Goal: Task Accomplishment & Management: Manage account settings

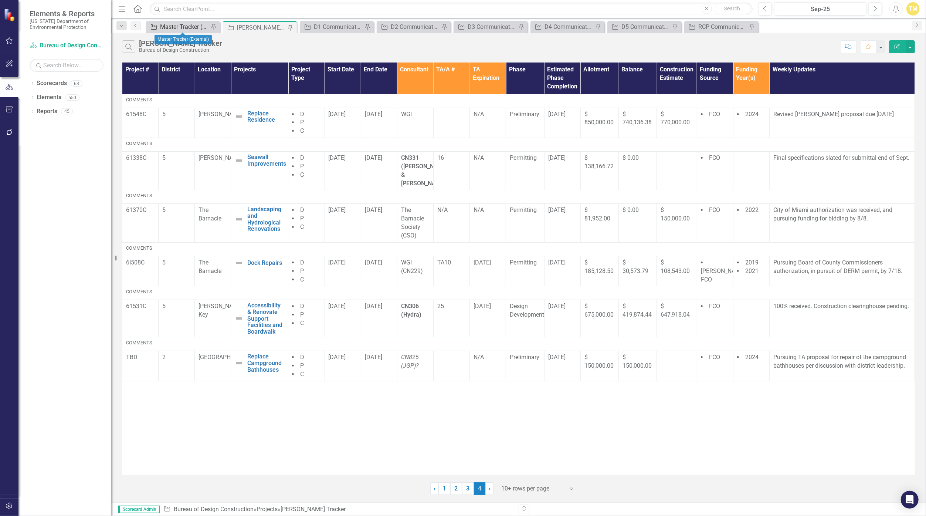
click at [191, 23] on div "Master Tracker (External)" at bounding box center [184, 26] width 49 height 9
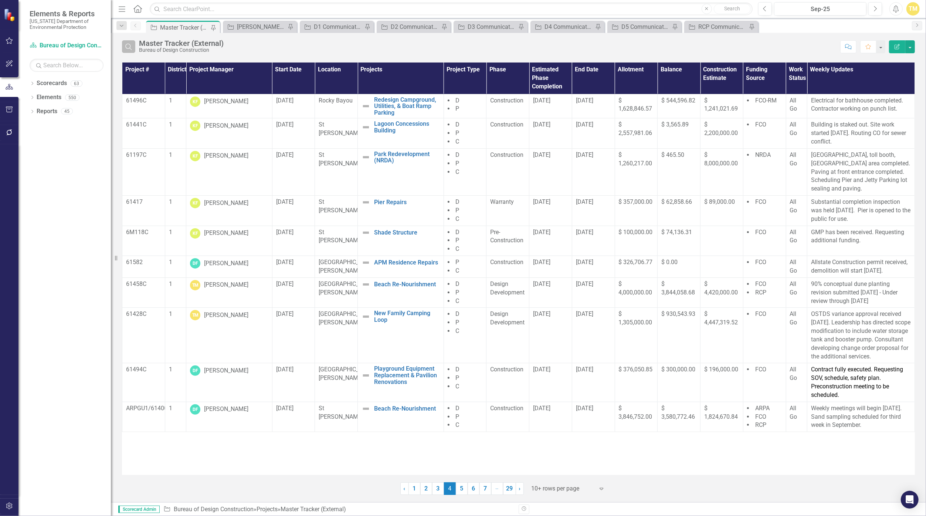
click at [128, 46] on icon "Search" at bounding box center [129, 46] width 8 height 7
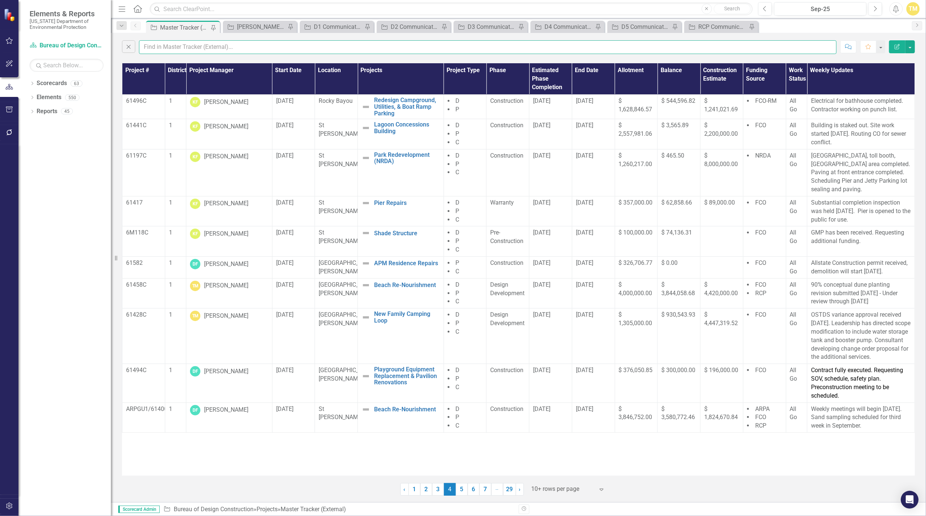
click at [159, 50] on input "text" at bounding box center [488, 47] width 698 height 14
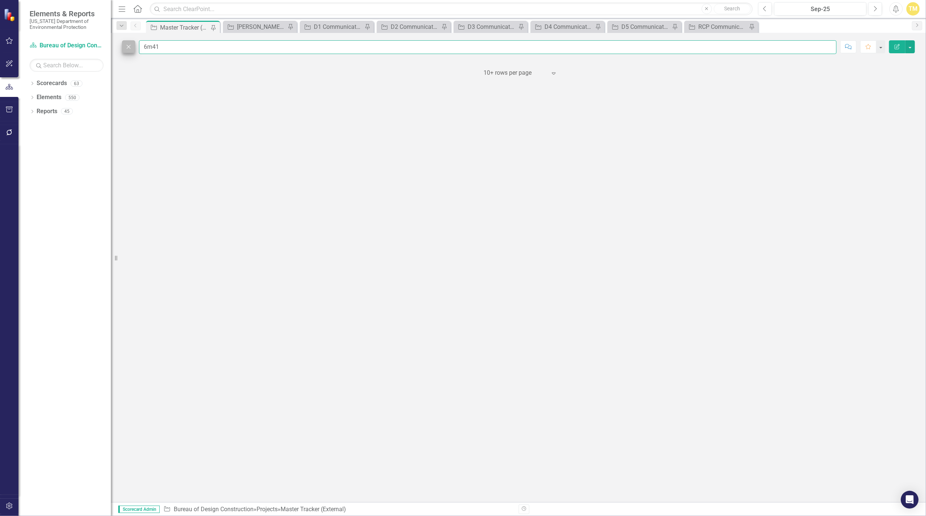
type input "6m41"
click at [130, 44] on icon "Close" at bounding box center [129, 46] width 8 height 7
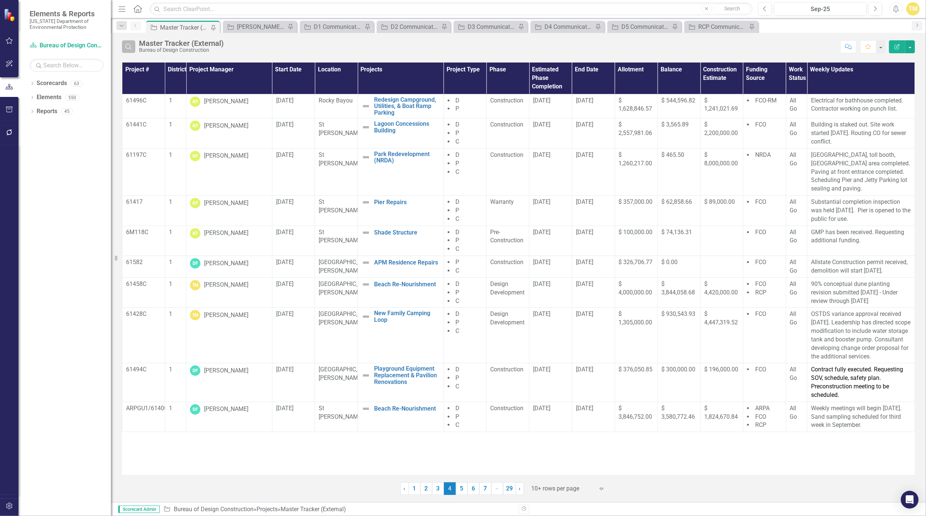
click at [125, 47] on icon "Search" at bounding box center [129, 46] width 8 height 7
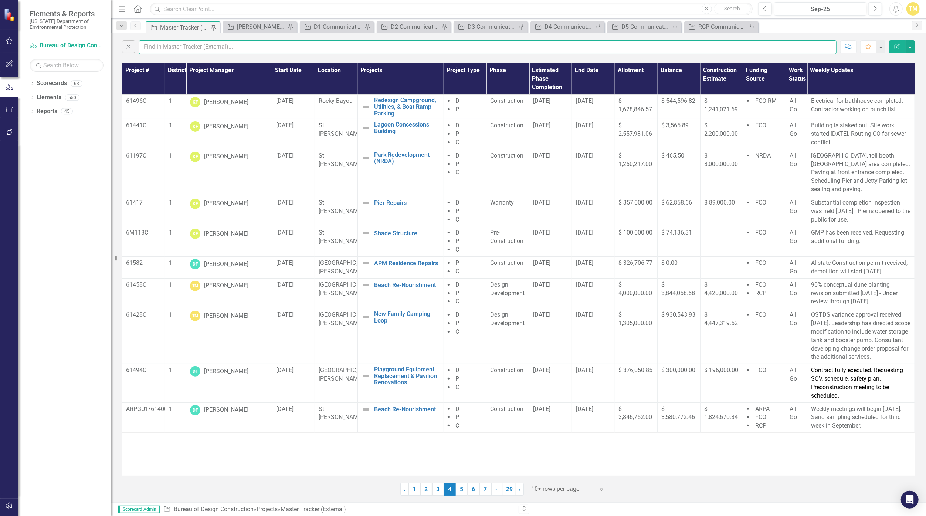
click at [154, 46] on input "text" at bounding box center [488, 47] width 698 height 14
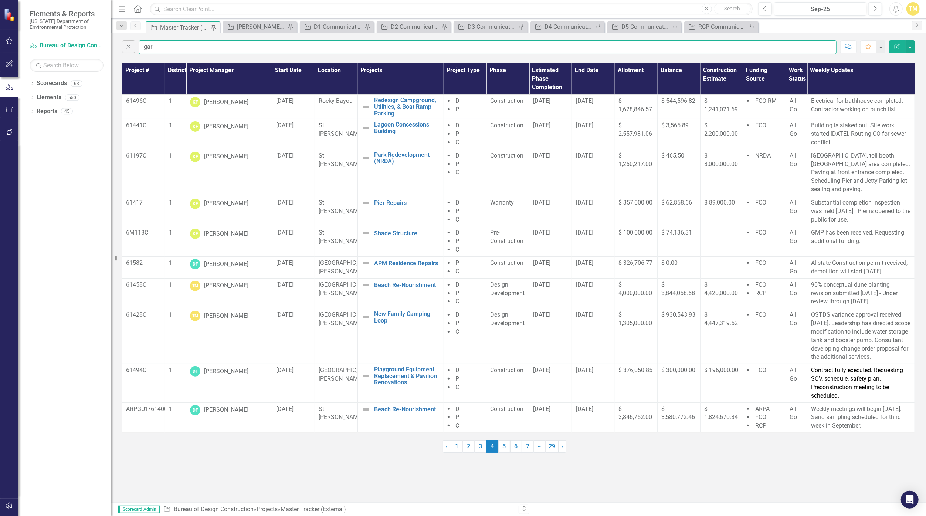
type input "[PERSON_NAME]"
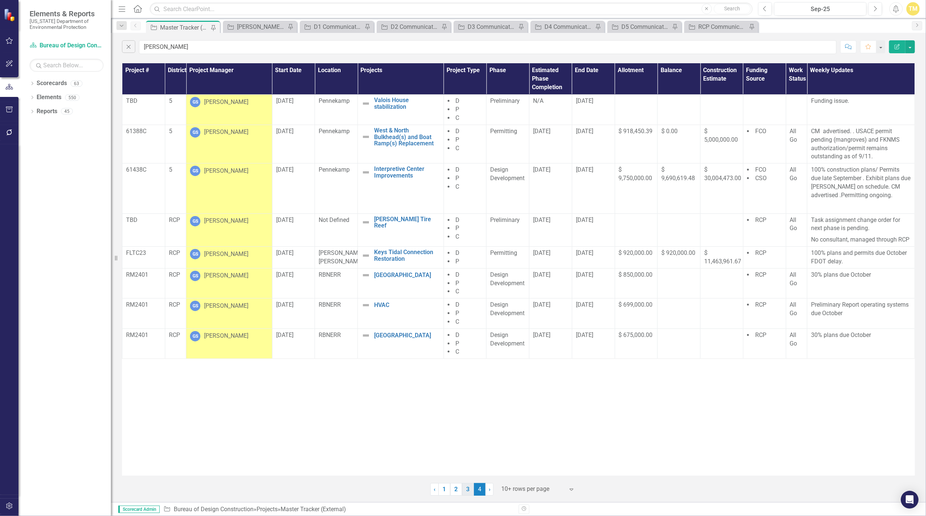
click at [453, 488] on link "3" at bounding box center [468, 489] width 12 height 13
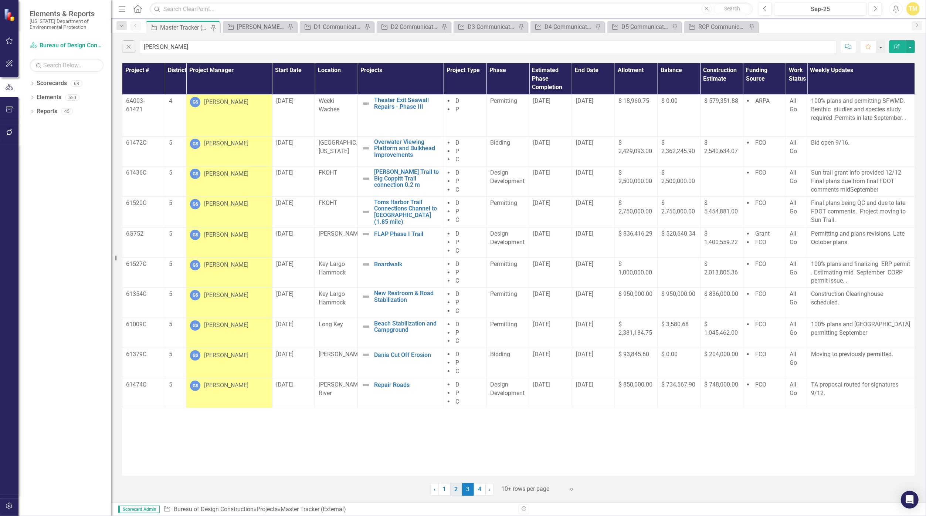
click at [453, 490] on link "2" at bounding box center [456, 489] width 12 height 13
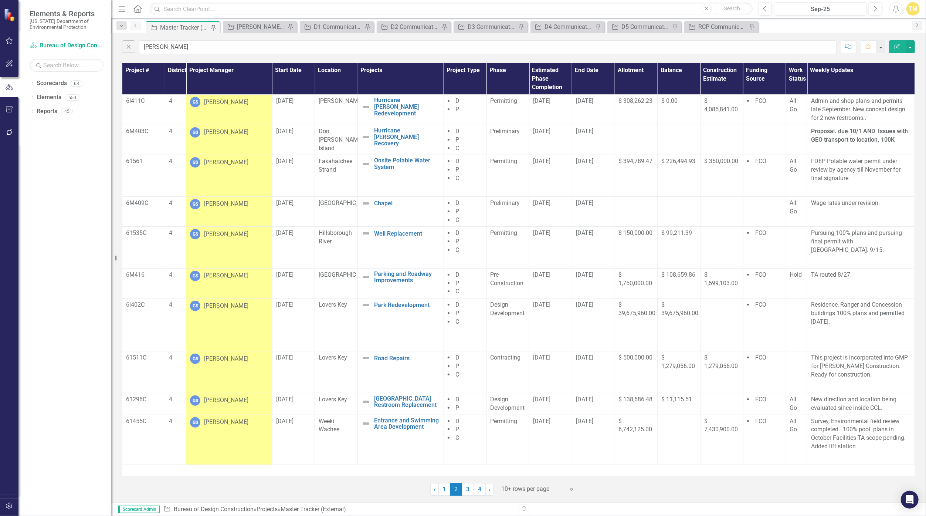
click at [214, 274] on div "[PERSON_NAME]" at bounding box center [226, 275] width 44 height 9
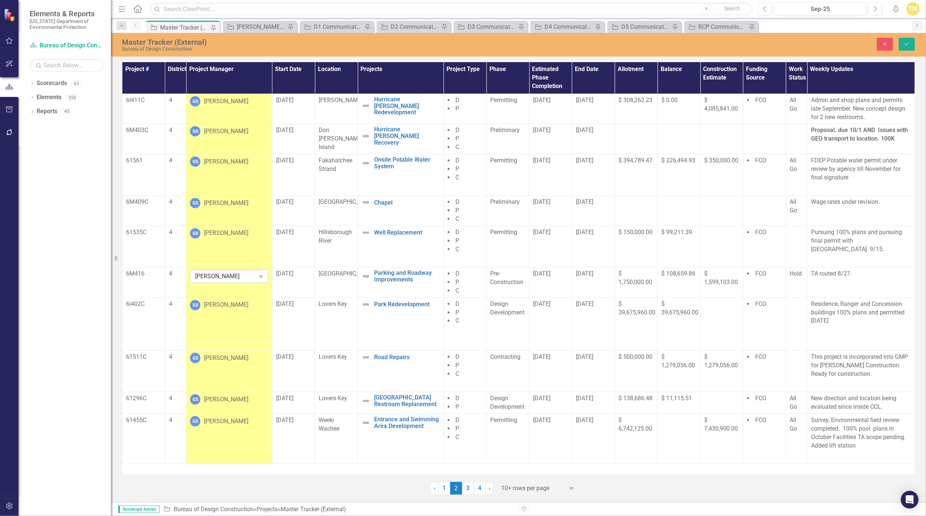
drag, startPoint x: 214, startPoint y: 274, endPoint x: 238, endPoint y: 277, distance: 24.3
click at [238, 277] on div "[PERSON_NAME]" at bounding box center [225, 276] width 60 height 9
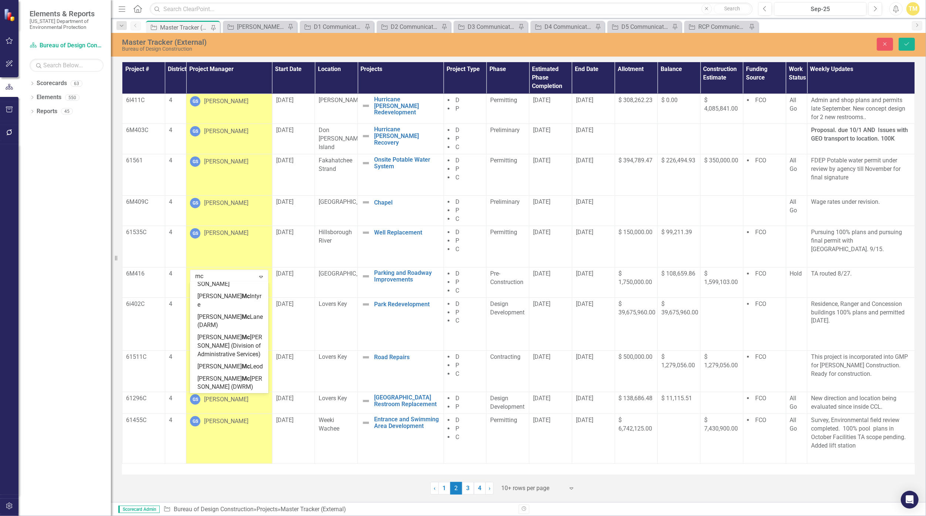
scroll to position [102, 0]
type input "mccu"
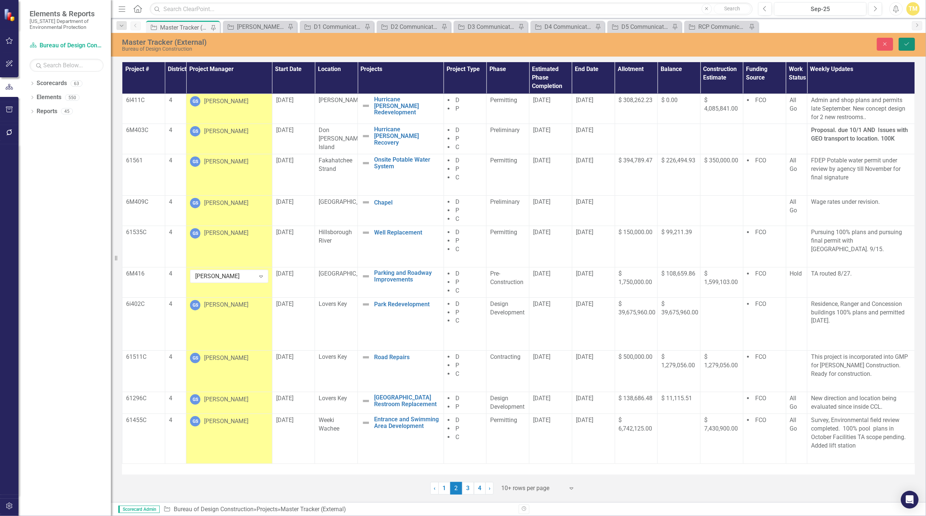
click at [453, 46] on icon "Save" at bounding box center [907, 43] width 7 height 5
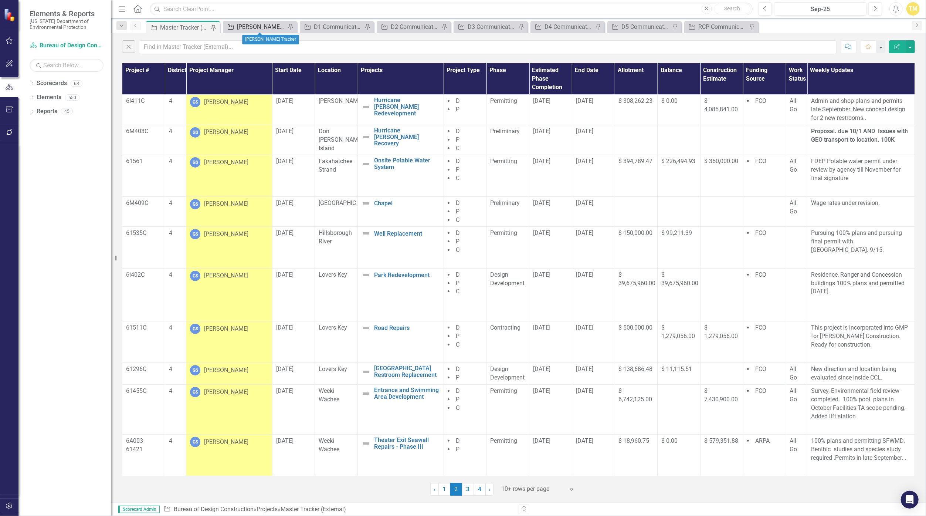
click at [260, 28] on div "[PERSON_NAME] Tracker" at bounding box center [261, 26] width 49 height 9
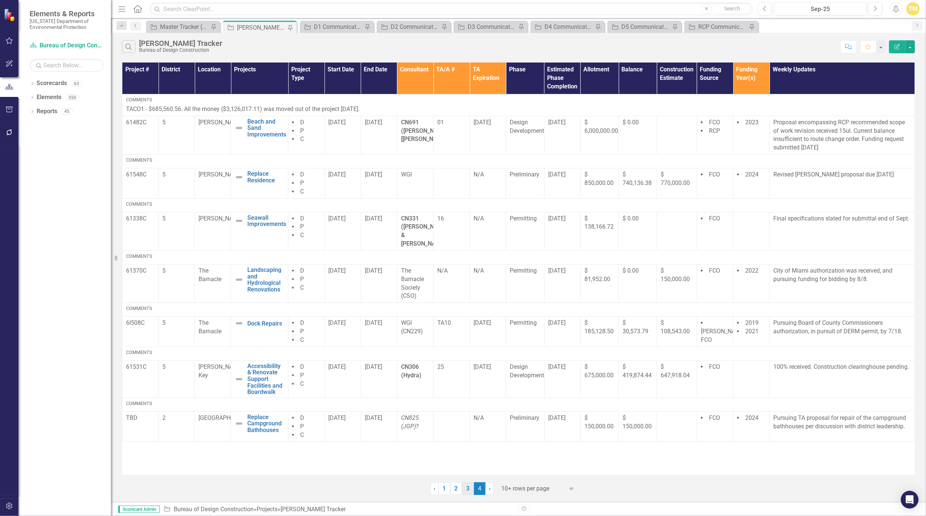
click at [453, 490] on link "3" at bounding box center [468, 488] width 12 height 13
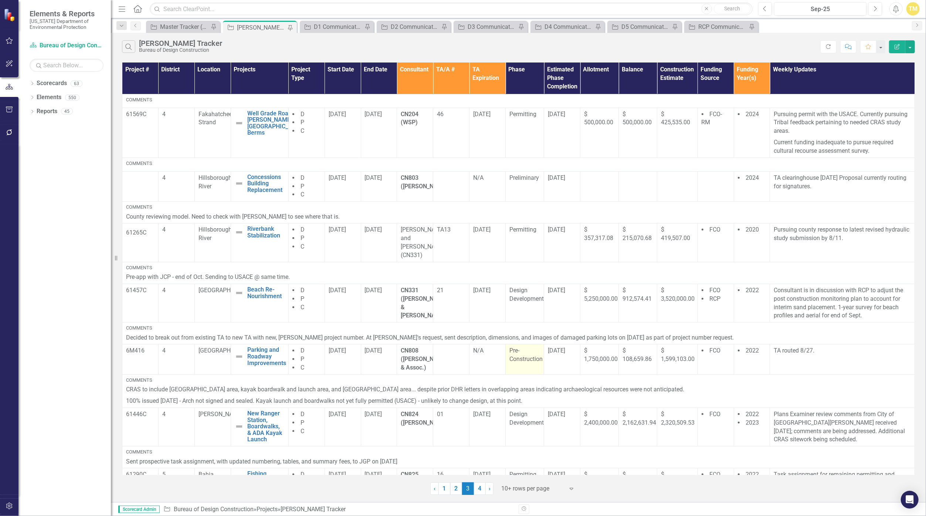
click at [453, 353] on div "Pre-Construction" at bounding box center [524, 354] width 31 height 17
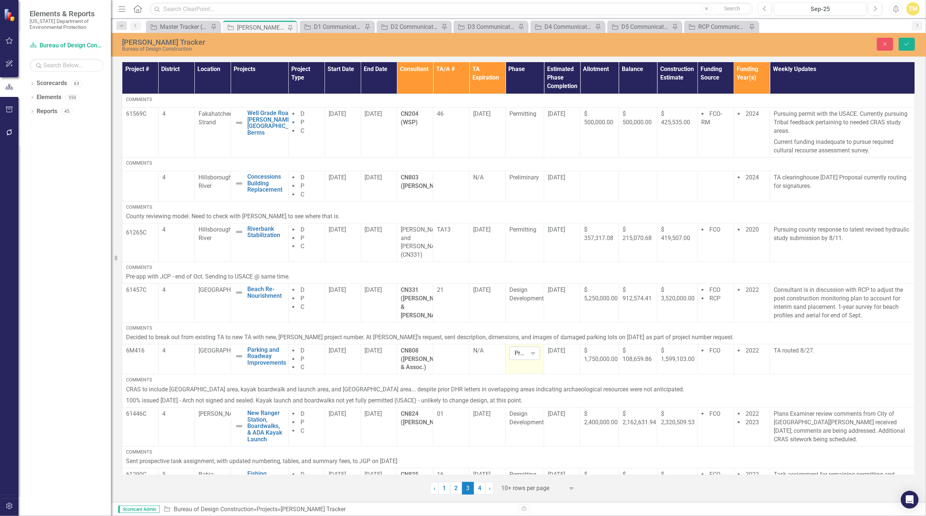
click at [453, 349] on div "Pre-Construction" at bounding box center [521, 353] width 13 height 9
click at [453, 377] on div "Preliminary" at bounding box center [537, 380] width 47 height 9
click at [237, 359] on td "Parking and Roadway Improvements Edit Edit Project Link Open Element" at bounding box center [260, 359] width 58 height 30
drag, startPoint x: 237, startPoint y: 359, endPoint x: 269, endPoint y: 344, distance: 35.3
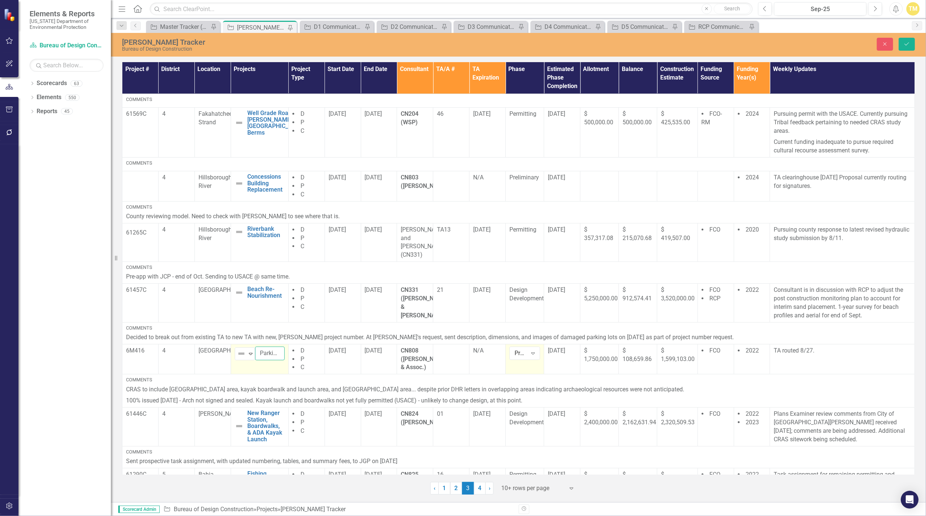
click at [269, 346] on input "Parking and Roadway Improvements" at bounding box center [270, 353] width 30 height 14
type input "Parking Lot and Road - Hurricane [PERSON_NAME]"
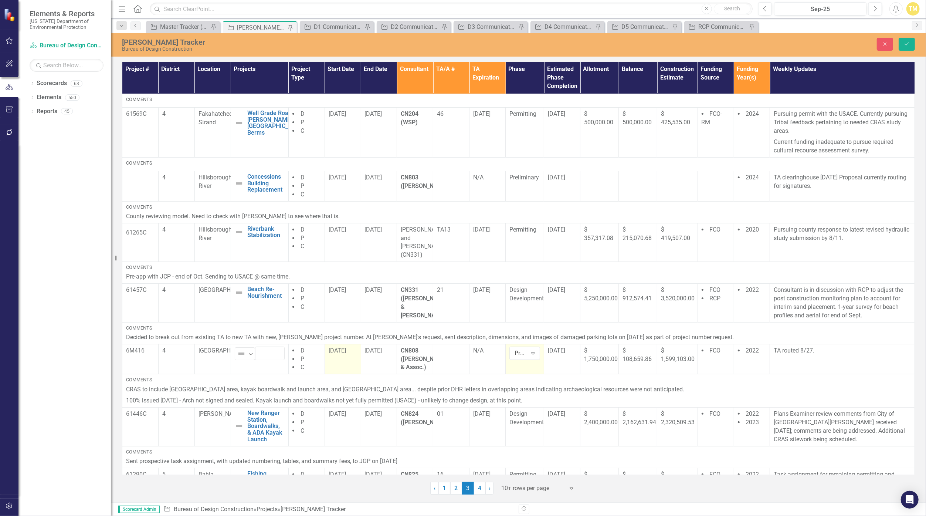
click at [327, 356] on td "[DATE]" at bounding box center [343, 359] width 36 height 30
click at [453, 347] on span "2022" at bounding box center [752, 350] width 13 height 7
click at [453, 349] on icon "Remove 2022" at bounding box center [759, 353] width 7 height 9
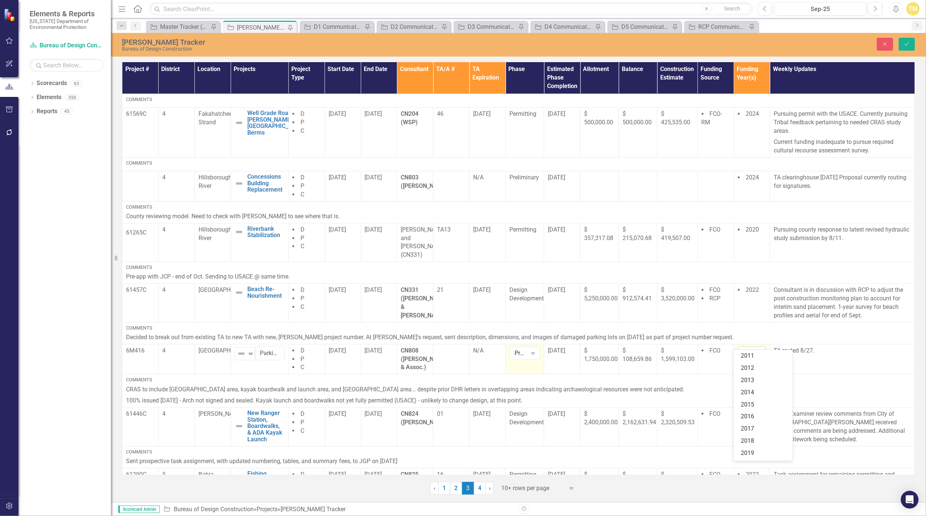
click at [453, 350] on icon "Expand" at bounding box center [758, 353] width 7 height 6
click at [453, 393] on div "2025" at bounding box center [764, 394] width 47 height 9
click at [453, 347] on span "FCO" at bounding box center [715, 350] width 11 height 7
click at [453, 351] on span "$ 1,750,000.00" at bounding box center [601, 355] width 34 height 16
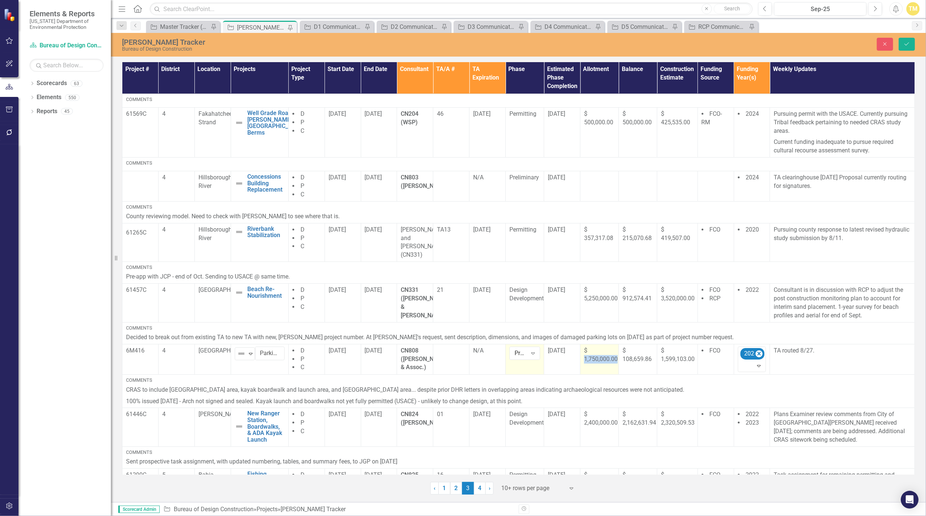
click at [453, 351] on span "$ 1,750,000.00" at bounding box center [601, 355] width 34 height 16
drag, startPoint x: 604, startPoint y: 351, endPoint x: 601, endPoint y: 346, distance: 5.6
click at [453, 346] on input "1750000" at bounding box center [599, 353] width 31 height 14
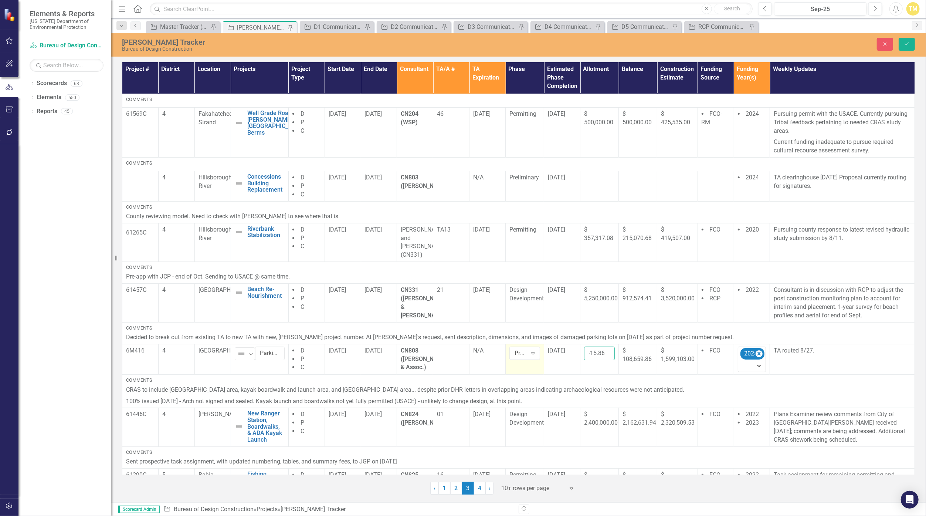
type input "429415.86"
click at [453, 351] on span "$ 108,659.86" at bounding box center [637, 355] width 29 height 16
click at [453, 351] on td "108659.86" at bounding box center [638, 359] width 38 height 31
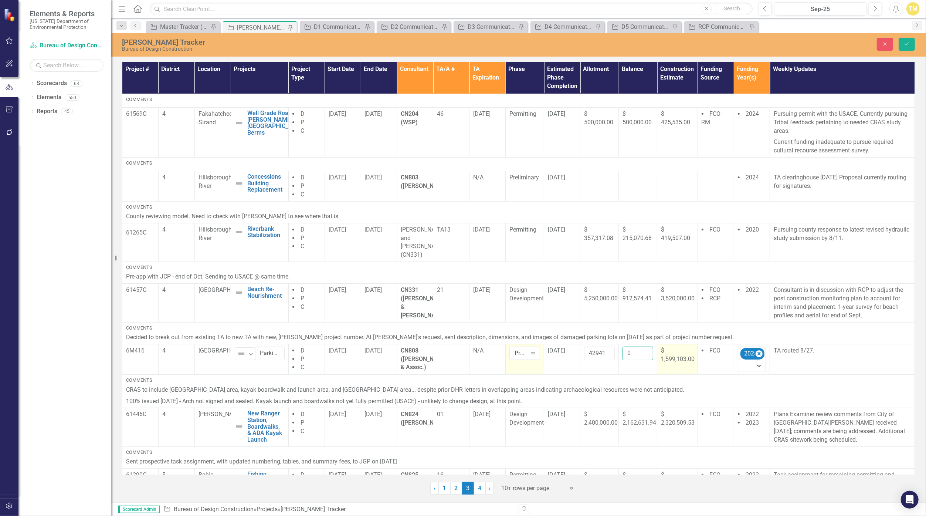
type input "0"
click at [453, 351] on span "$ 1,599,103.00" at bounding box center [678, 355] width 34 height 16
click at [453, 351] on td "$ 1,599,103.00" at bounding box center [677, 359] width 40 height 31
click at [453, 46] on icon "Save" at bounding box center [907, 43] width 7 height 5
